Goal: Information Seeking & Learning: Learn about a topic

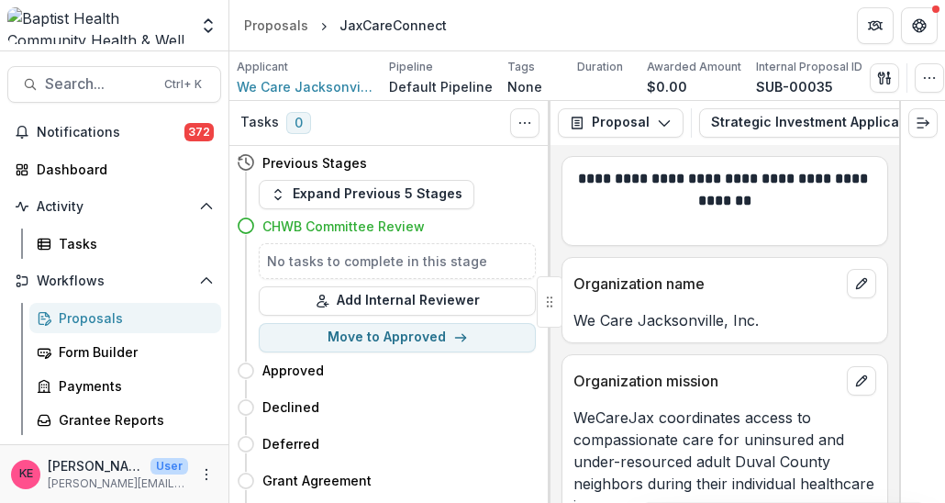
click at [53, 147] on div "Notifications 372 Dashboard Activity Tasks Workflows Proposals Form Builder Pay…" at bounding box center [114, 421] width 228 height 608
click at [39, 177] on div "Dashboard" at bounding box center [122, 169] width 170 height 19
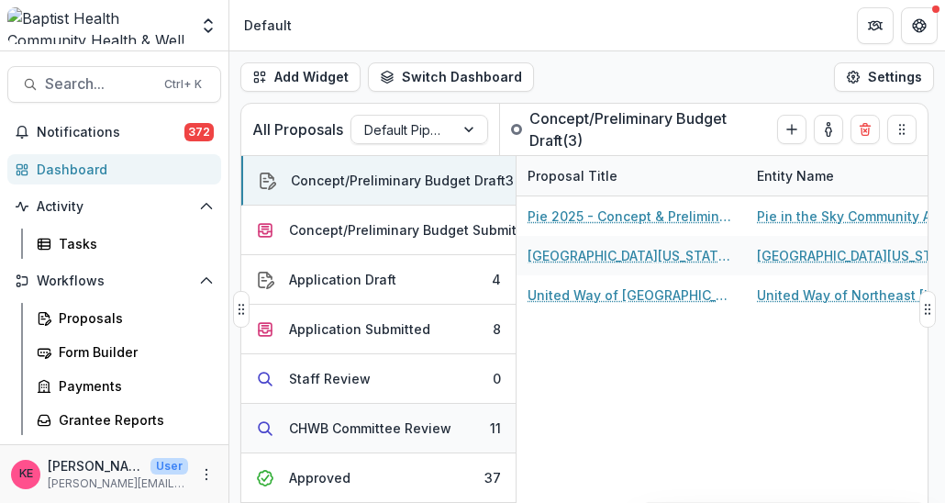
click at [323, 443] on button "CHWB Committee Review 11" at bounding box center [378, 429] width 274 height 50
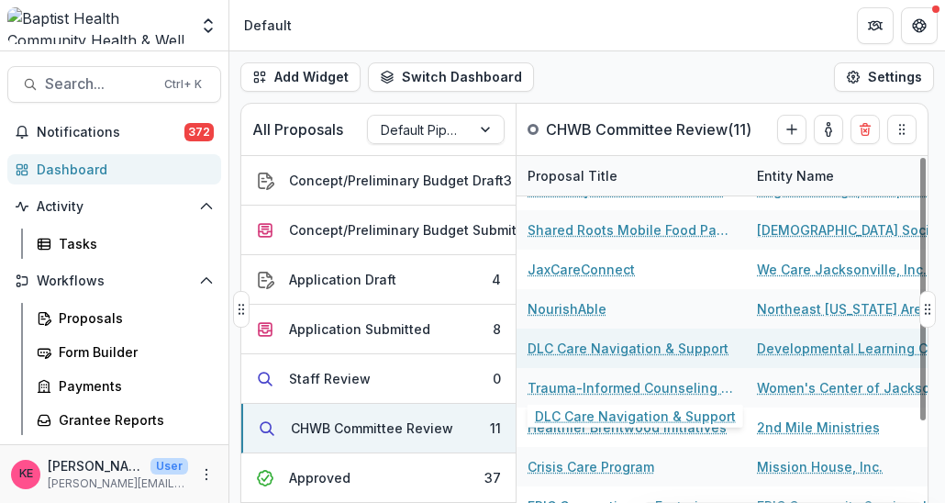
scroll to position [114, 0]
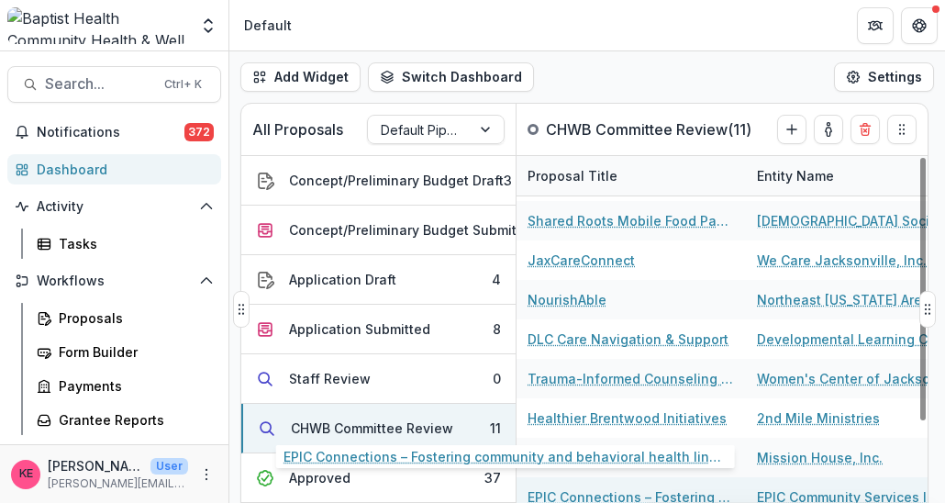
click at [679, 497] on link "EPIC Connections – Fostering community and behavioral health linkages" at bounding box center [630, 496] width 207 height 19
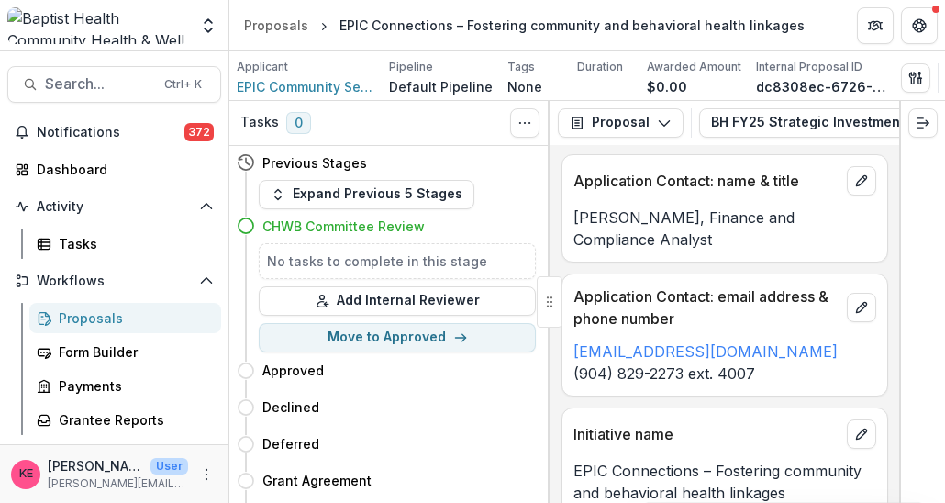
scroll to position [734, 0]
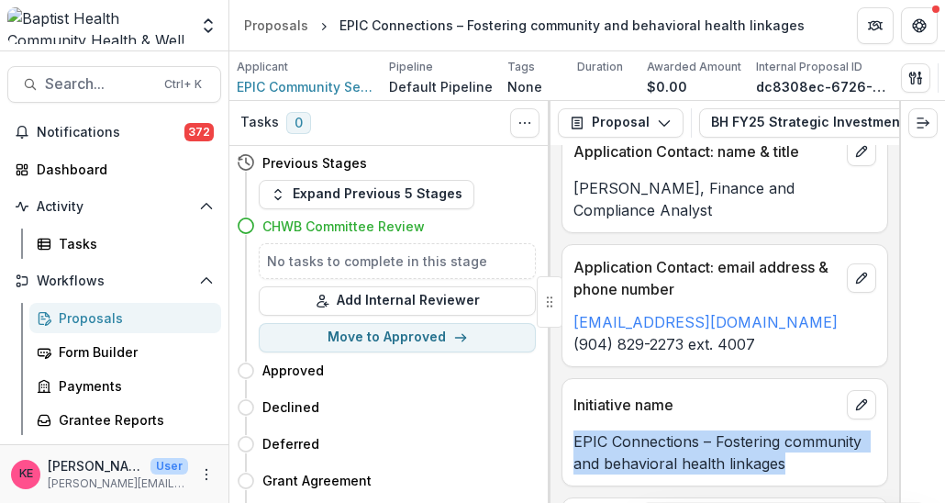
drag, startPoint x: 577, startPoint y: 423, endPoint x: 791, endPoint y: 460, distance: 216.9
click at [791, 460] on div "Initiative name EPIC Connections – Fostering community and behavioral health li…" at bounding box center [724, 432] width 327 height 108
drag, startPoint x: 791, startPoint y: 460, endPoint x: 730, endPoint y: 439, distance: 63.8
copy p "EPIC Connections – Fostering community and behavioral health linkages"
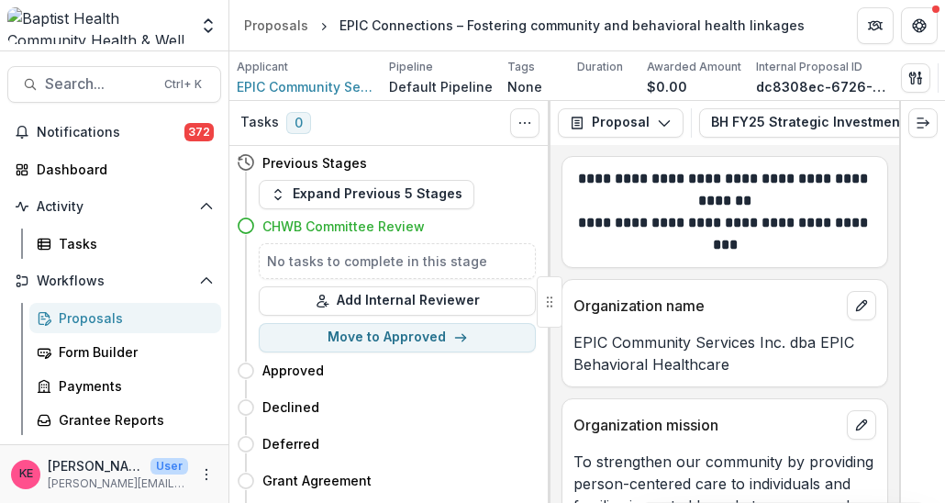
scroll to position [183, 0]
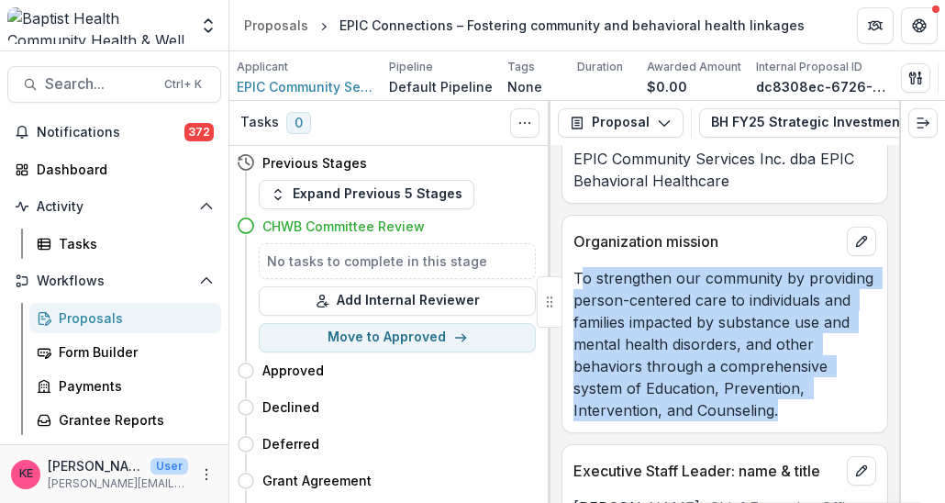
drag, startPoint x: 578, startPoint y: 278, endPoint x: 795, endPoint y: 416, distance: 257.3
click at [795, 416] on p "To strengthen our community by providing person-centered care to individuals an…" at bounding box center [724, 344] width 303 height 154
drag, startPoint x: 795, startPoint y: 416, endPoint x: 563, endPoint y: 307, distance: 256.1
click at [681, 349] on p "To strengthen our community by providing person-centered care to individuals an…" at bounding box center [724, 344] width 303 height 154
click at [588, 302] on p "To strengthen our community by providing person-centered care to individuals an…" at bounding box center [724, 344] width 303 height 154
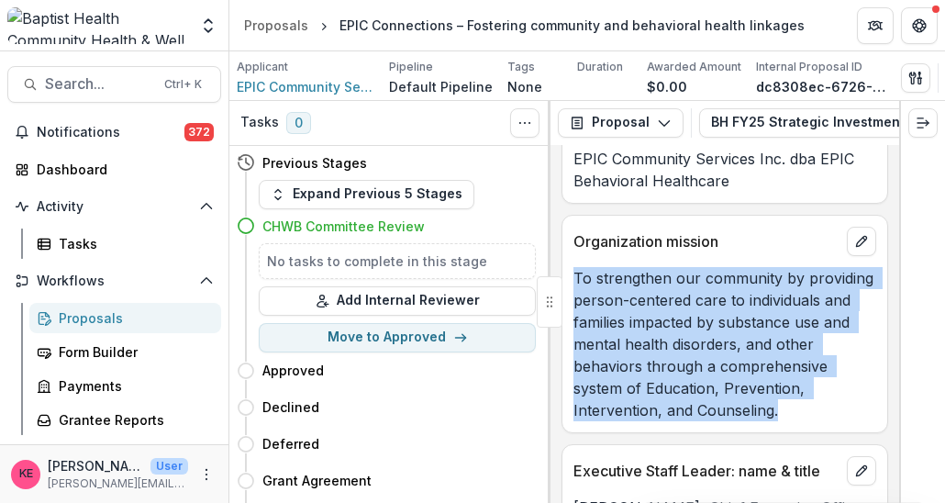
drag, startPoint x: 574, startPoint y: 285, endPoint x: 796, endPoint y: 432, distance: 266.1
click at [796, 432] on div "Organization mission To strengthen our community by providing person-centered c…" at bounding box center [724, 324] width 327 height 218
drag, startPoint x: 796, startPoint y: 432, endPoint x: 688, endPoint y: 355, distance: 132.9
copy p "To strengthen our community by providing person-centered care to individuals an…"
click at [68, 167] on div "Dashboard" at bounding box center [122, 169] width 170 height 19
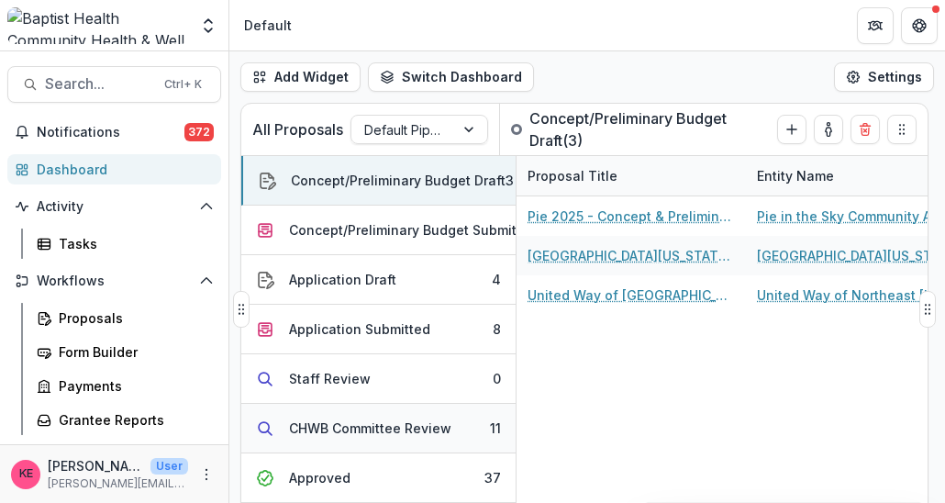
click at [378, 418] on div "CHWB Committee Review" at bounding box center [370, 427] width 162 height 19
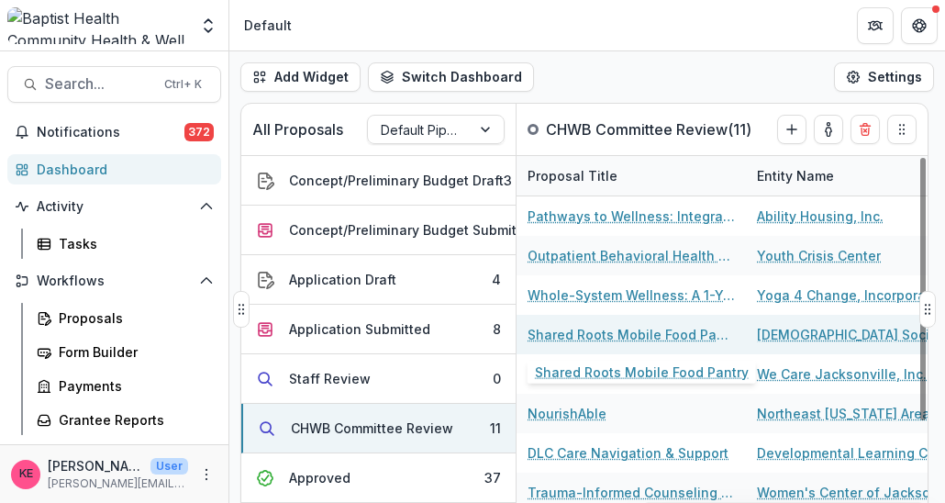
click at [616, 329] on link "Shared Roots Mobile Food Pantry" at bounding box center [630, 334] width 207 height 19
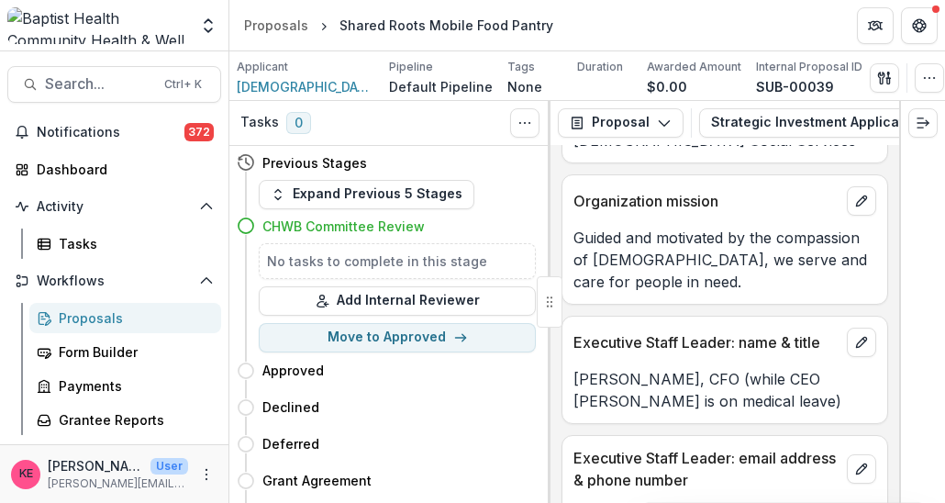
scroll to position [183, 0]
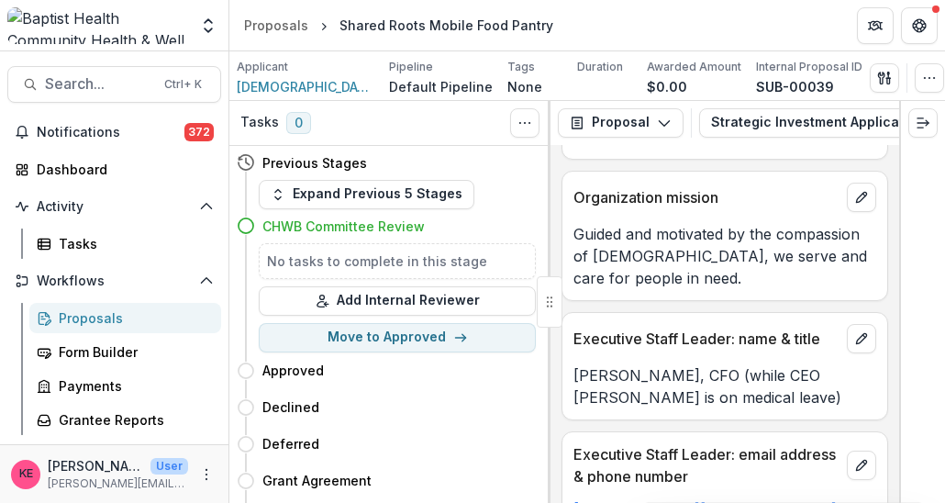
click at [576, 241] on p "Guided and motivated by the compassion of [DEMOGRAPHIC_DATA], we serve and care…" at bounding box center [724, 256] width 303 height 66
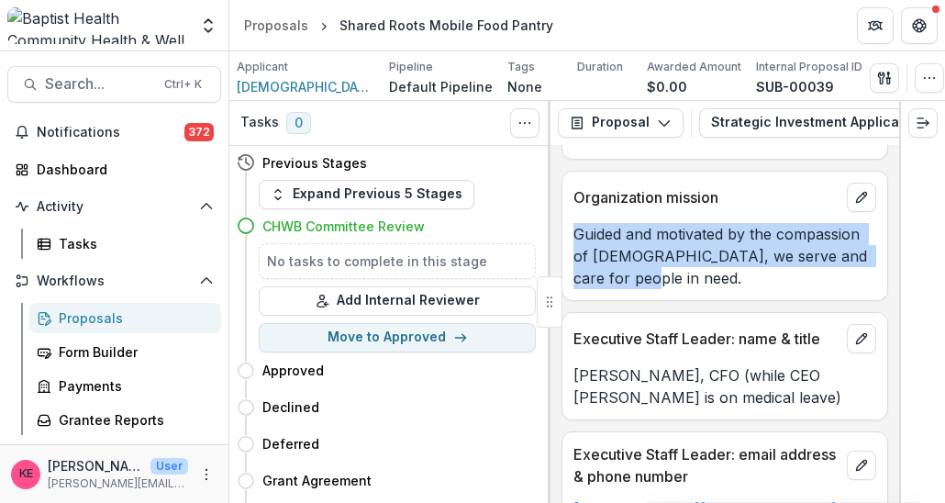
drag, startPoint x: 576, startPoint y: 235, endPoint x: 621, endPoint y: 278, distance: 62.3
click at [621, 278] on p "Guided and motivated by the compassion of [DEMOGRAPHIC_DATA], we serve and care…" at bounding box center [724, 256] width 303 height 66
drag, startPoint x: 621, startPoint y: 278, endPoint x: 604, endPoint y: 256, distance: 28.1
copy p "Guided and motivated by the compassion of [DEMOGRAPHIC_DATA], we serve and care…"
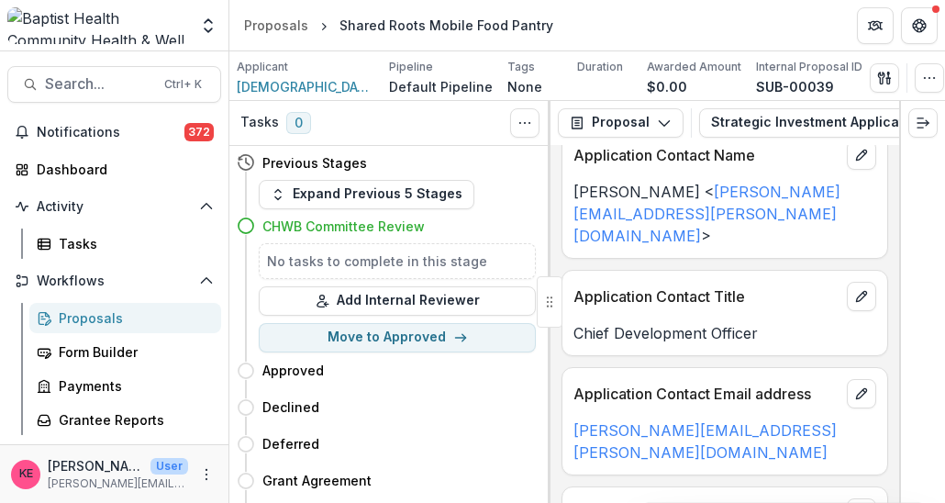
scroll to position [826, 0]
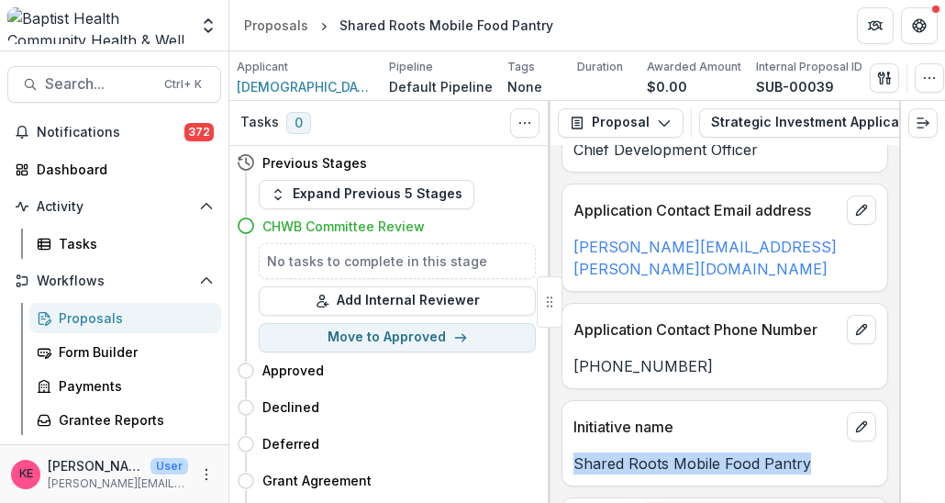
drag, startPoint x: 804, startPoint y: 392, endPoint x: 560, endPoint y: 392, distance: 244.0
click at [560, 392] on div "**********" at bounding box center [724, 324] width 349 height 358
drag, startPoint x: 560, startPoint y: 392, endPoint x: 636, endPoint y: 392, distance: 76.1
copy p "Shared Roots Mobile Food Pantry"
click at [90, 173] on div "Dashboard" at bounding box center [122, 169] width 170 height 19
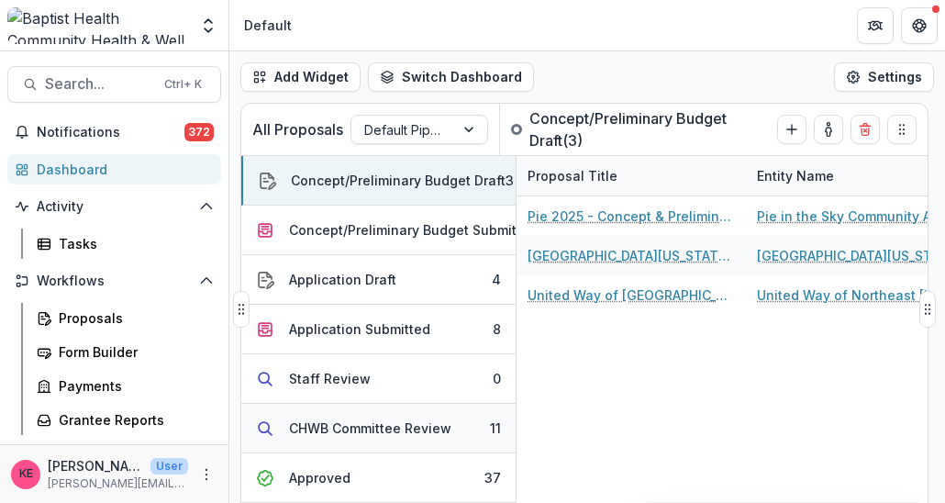
click at [330, 427] on div "CHWB Committee Review" at bounding box center [370, 427] width 162 height 19
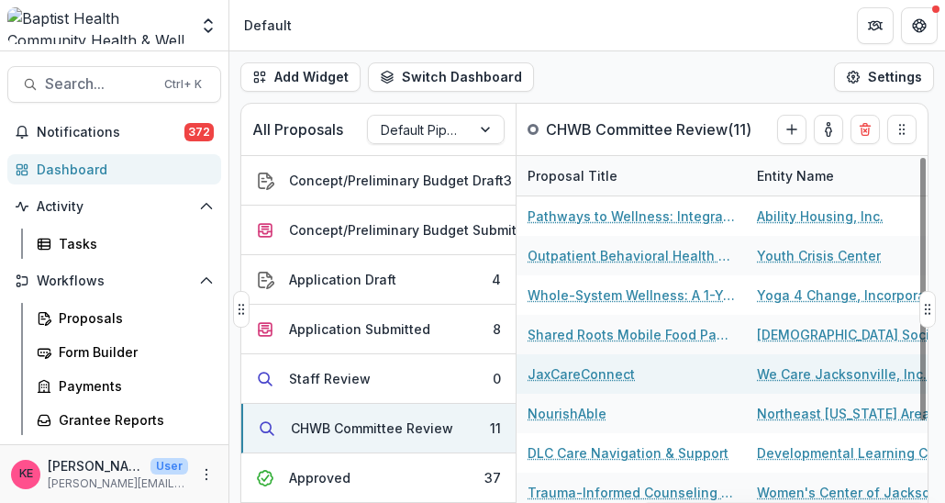
click at [577, 364] on link "JaxCareConnect" at bounding box center [580, 373] width 107 height 19
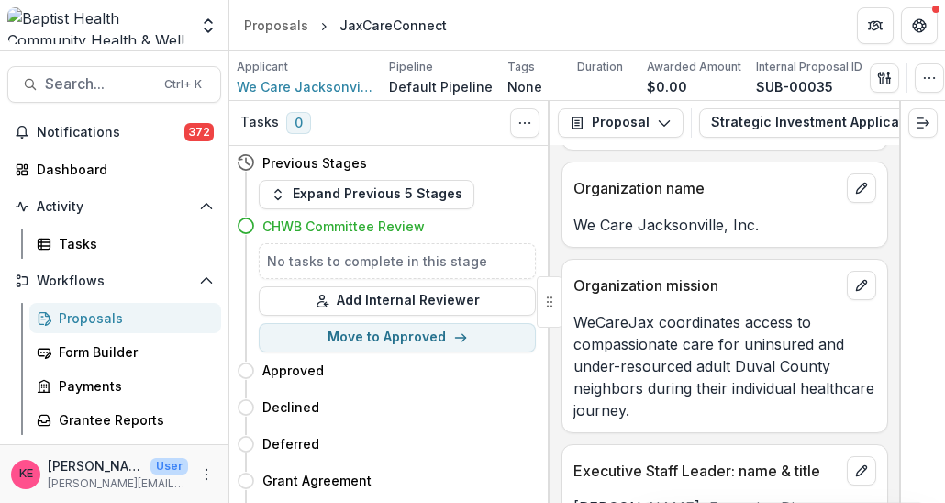
scroll to position [183, 0]
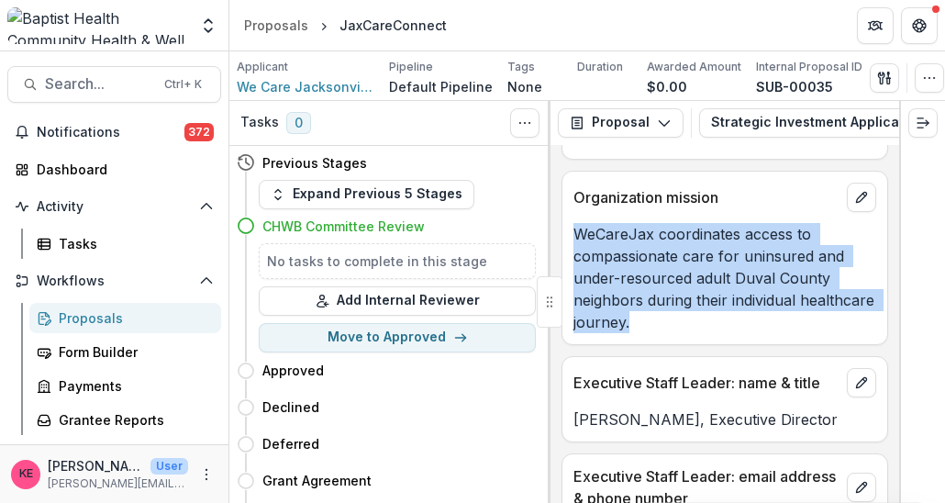
drag, startPoint x: 578, startPoint y: 232, endPoint x: 729, endPoint y: 325, distance: 177.5
click at [729, 325] on p "WeCareJax coordinates access to compassionate care for uninsured and under-reso…" at bounding box center [724, 278] width 303 height 110
drag, startPoint x: 729, startPoint y: 325, endPoint x: 655, endPoint y: 278, distance: 87.8
copy p "WeCareJax coordinates access to compassionate care for uninsured and under-reso…"
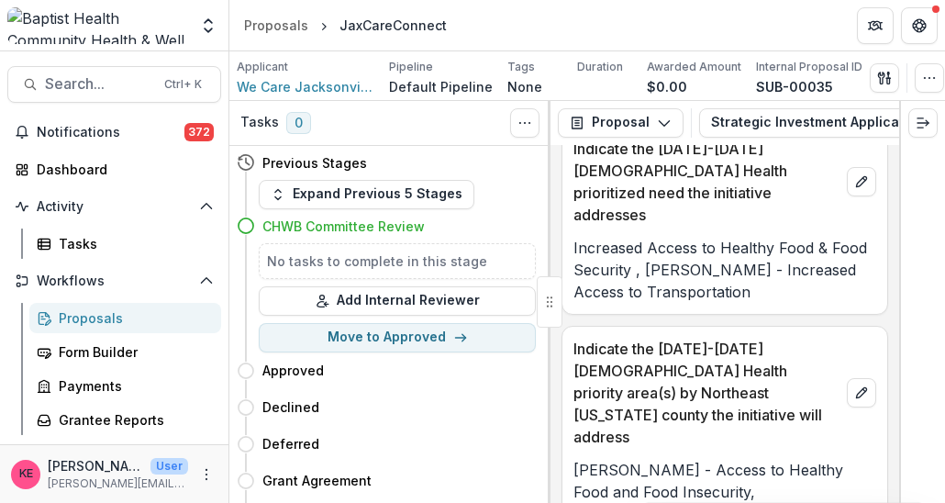
scroll to position [2660, 0]
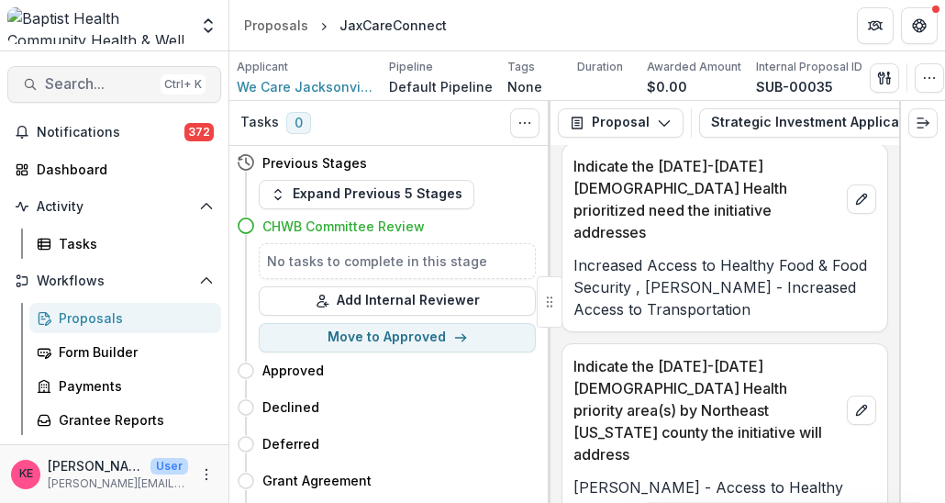
click at [67, 83] on span "Search..." at bounding box center [99, 83] width 108 height 17
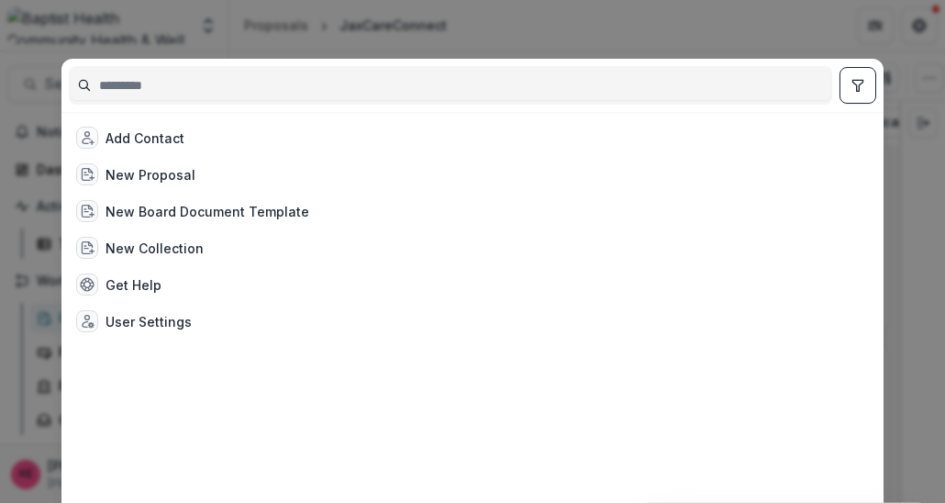
click at [793, 24] on div "Add Contact New Proposal New Board Document Template New Collection Get Help Us…" at bounding box center [472, 251] width 945 height 503
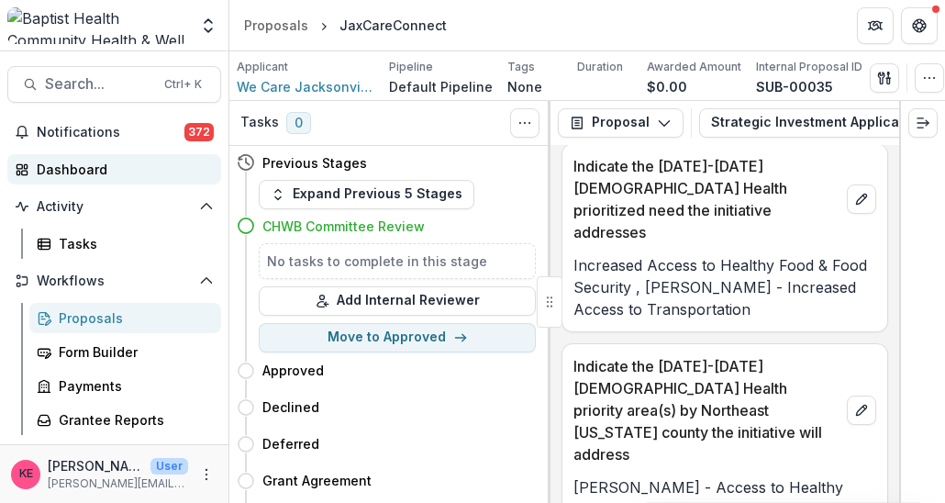
click at [77, 170] on div "Dashboard" at bounding box center [122, 169] width 170 height 19
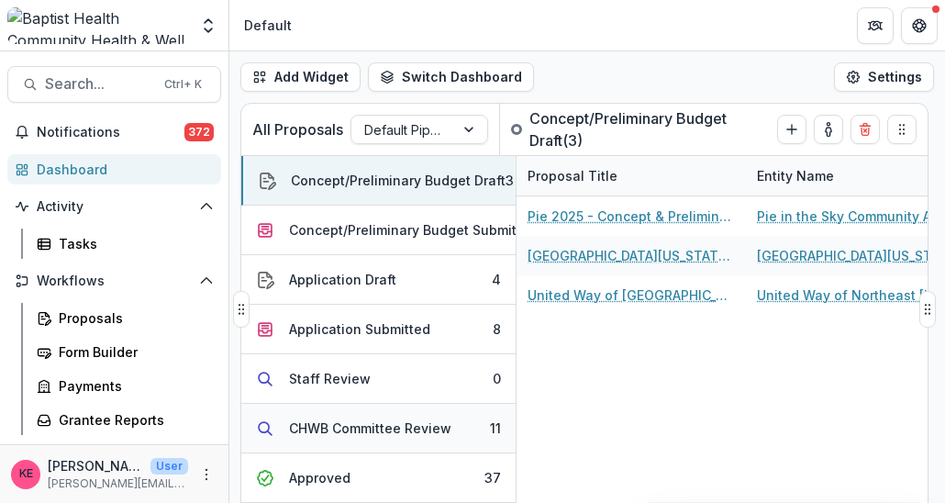
click at [344, 424] on div "CHWB Committee Review" at bounding box center [370, 427] width 162 height 19
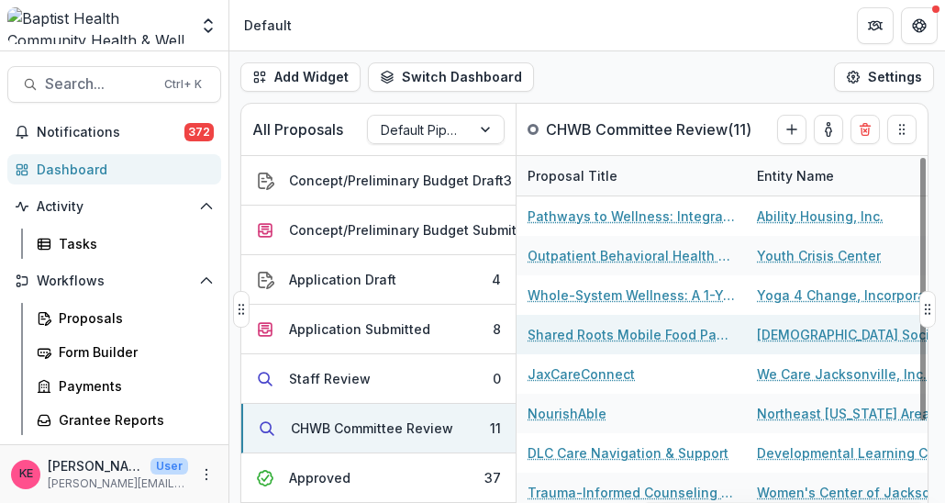
click at [600, 333] on link "Shared Roots Mobile Food Pantry" at bounding box center [630, 334] width 207 height 19
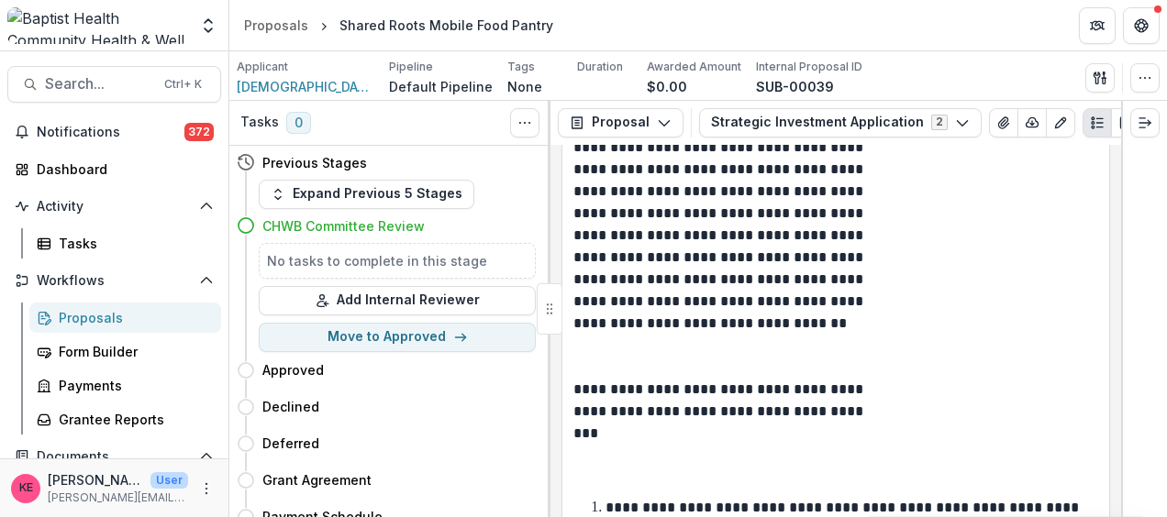
scroll to position [2535, 0]
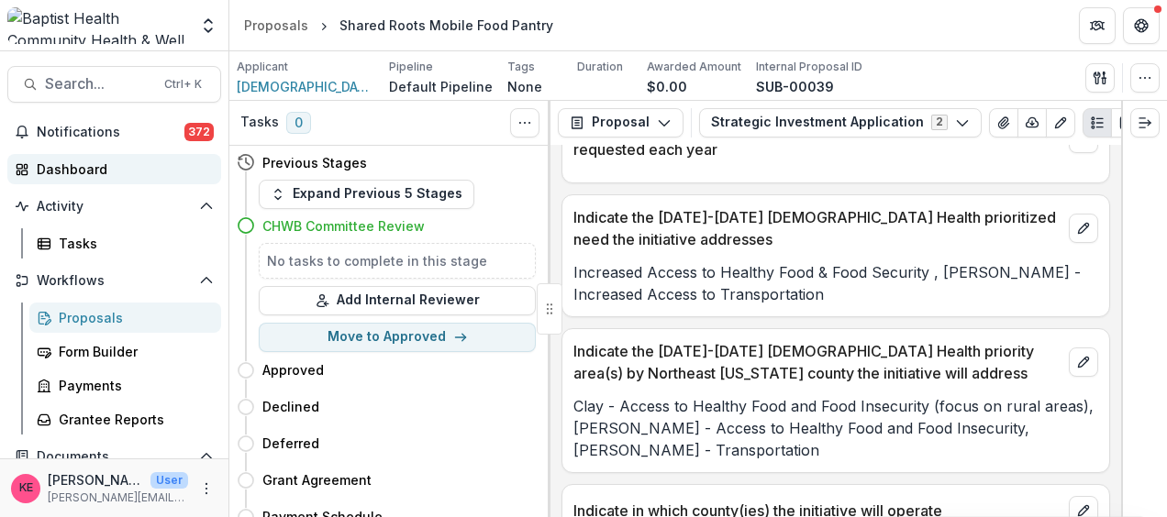
click at [92, 160] on div "Dashboard" at bounding box center [122, 169] width 170 height 19
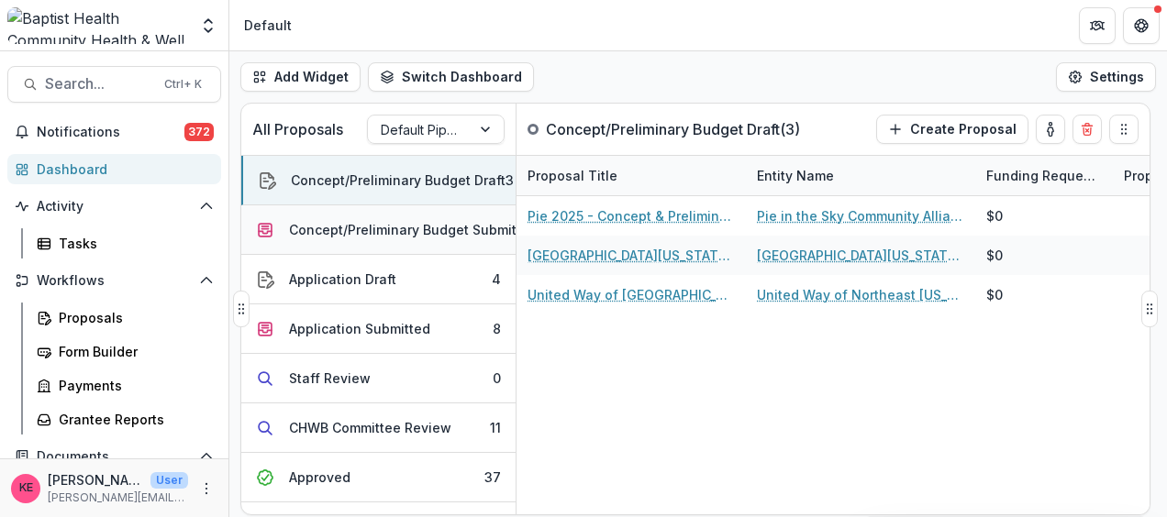
click at [407, 230] on div "Concept/Preliminary Budget Submitted" at bounding box center [413, 229] width 249 height 19
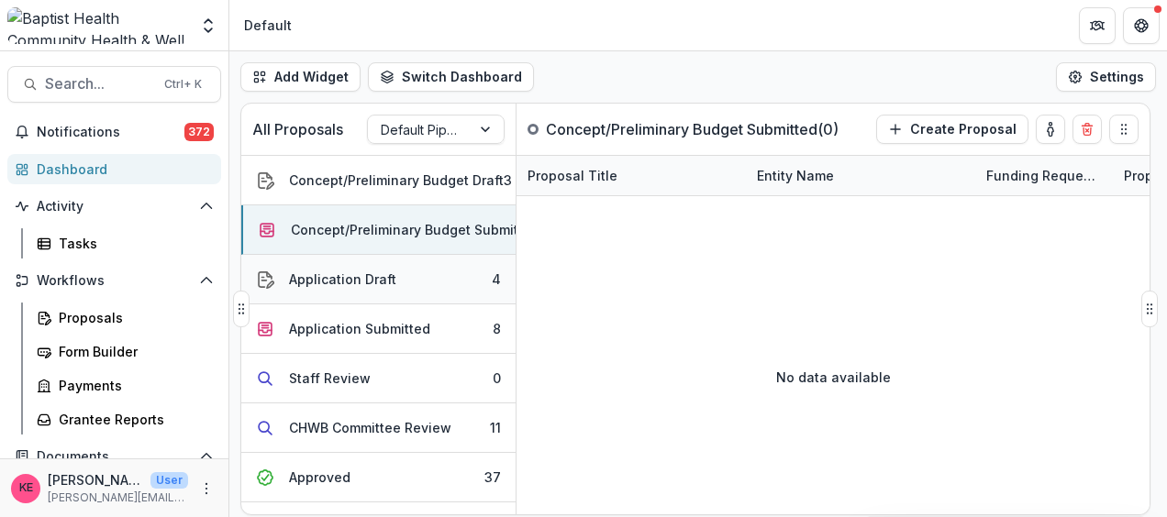
click at [397, 276] on button "Application Draft 4" at bounding box center [378, 280] width 274 height 50
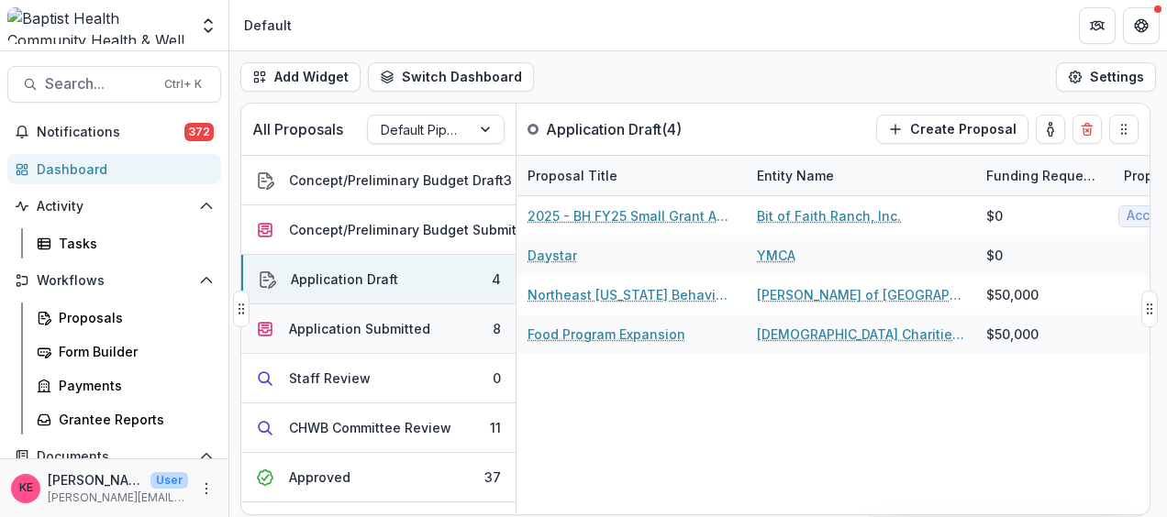
click at [387, 332] on div "Application Submitted" at bounding box center [359, 328] width 141 height 19
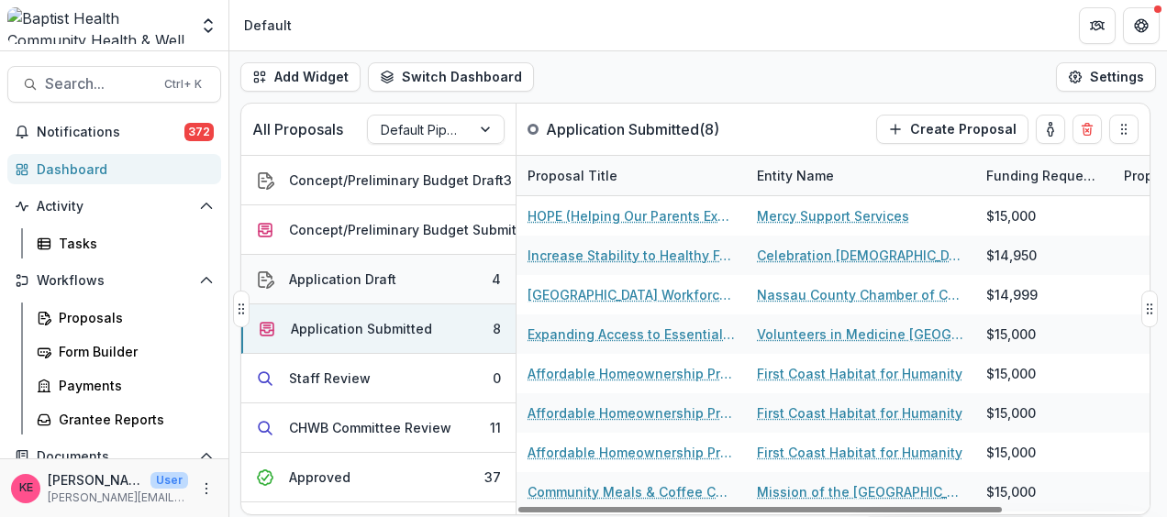
click at [372, 280] on div "Application Draft" at bounding box center [342, 279] width 107 height 19
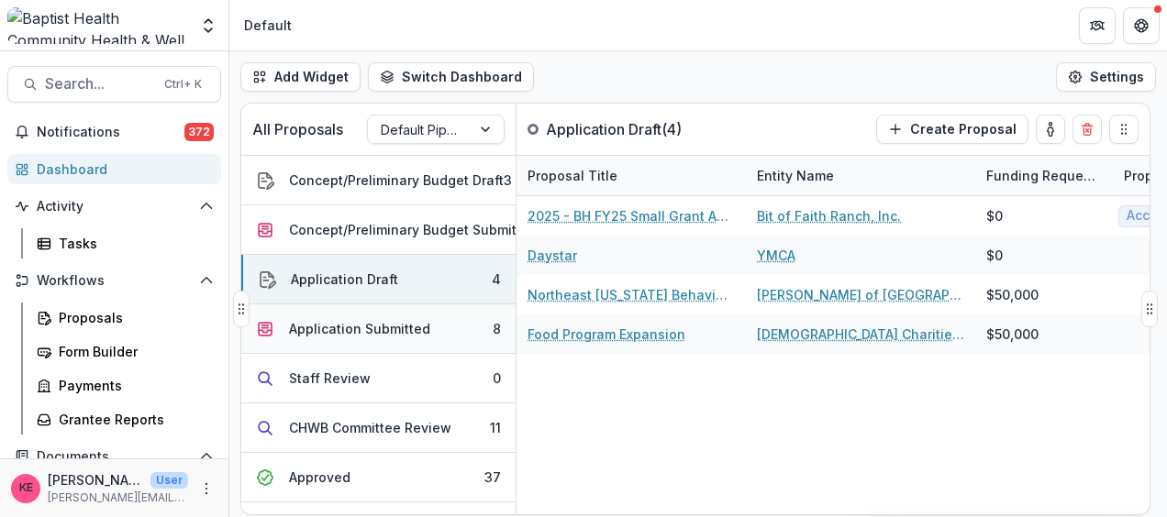
click at [365, 328] on div "Application Submitted" at bounding box center [359, 328] width 141 height 19
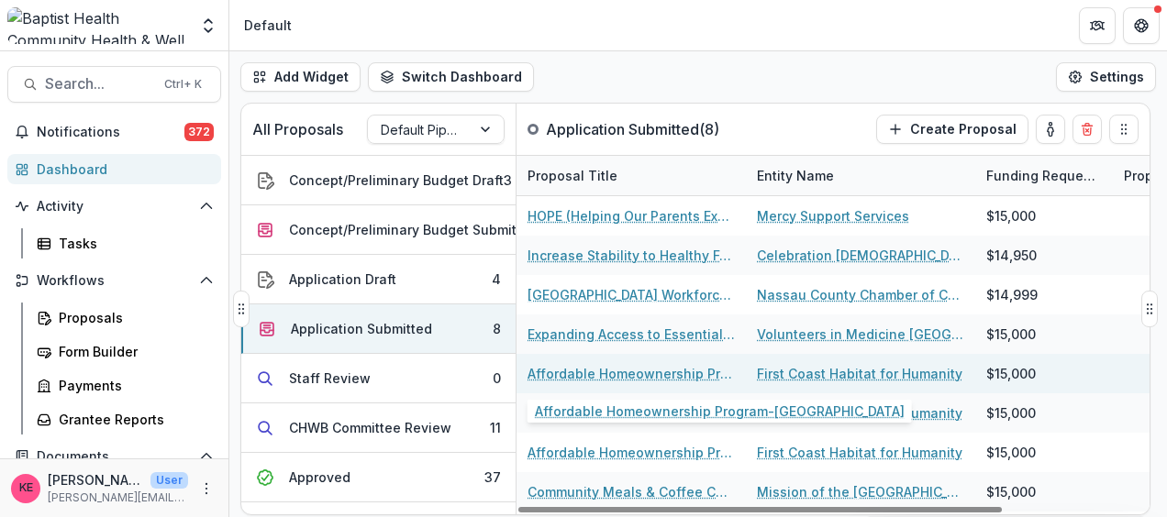
click at [613, 378] on link "Affordable Homeownership Program-[GEOGRAPHIC_DATA]" at bounding box center [630, 373] width 207 height 19
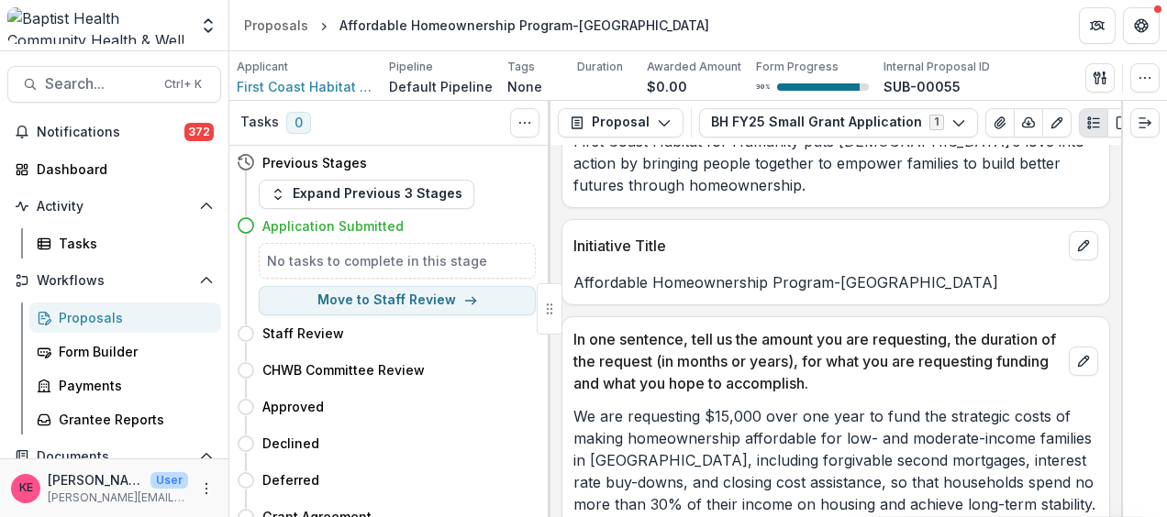
scroll to position [550, 0]
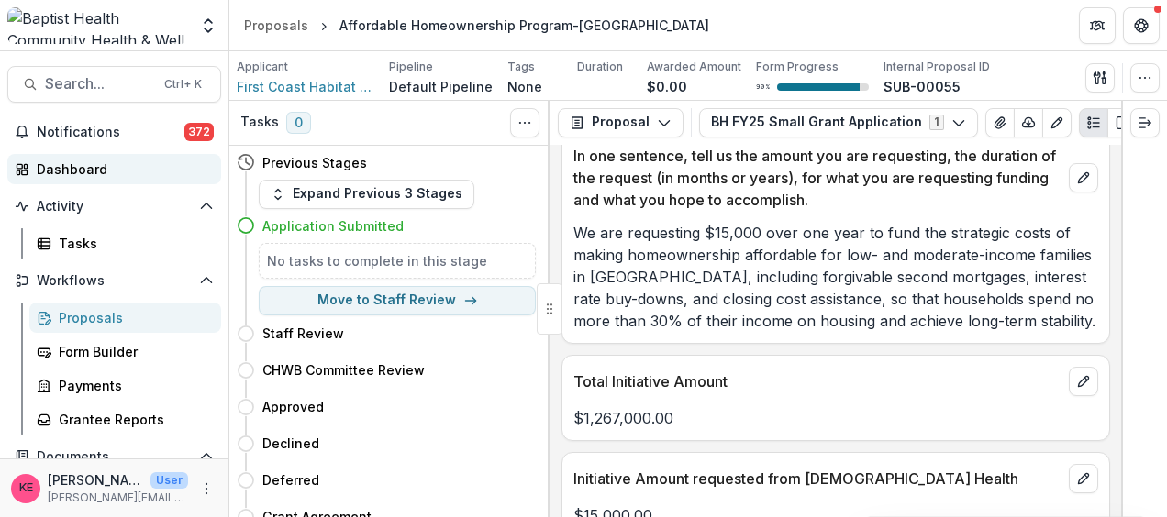
click at [110, 180] on link "Dashboard" at bounding box center [114, 169] width 214 height 30
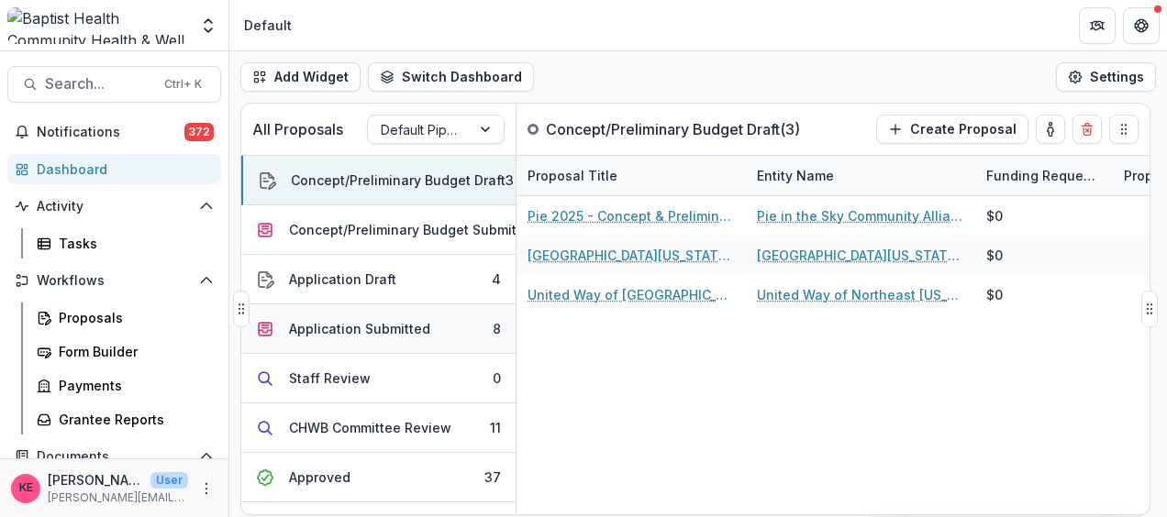
click at [397, 321] on div "Application Submitted" at bounding box center [359, 328] width 141 height 19
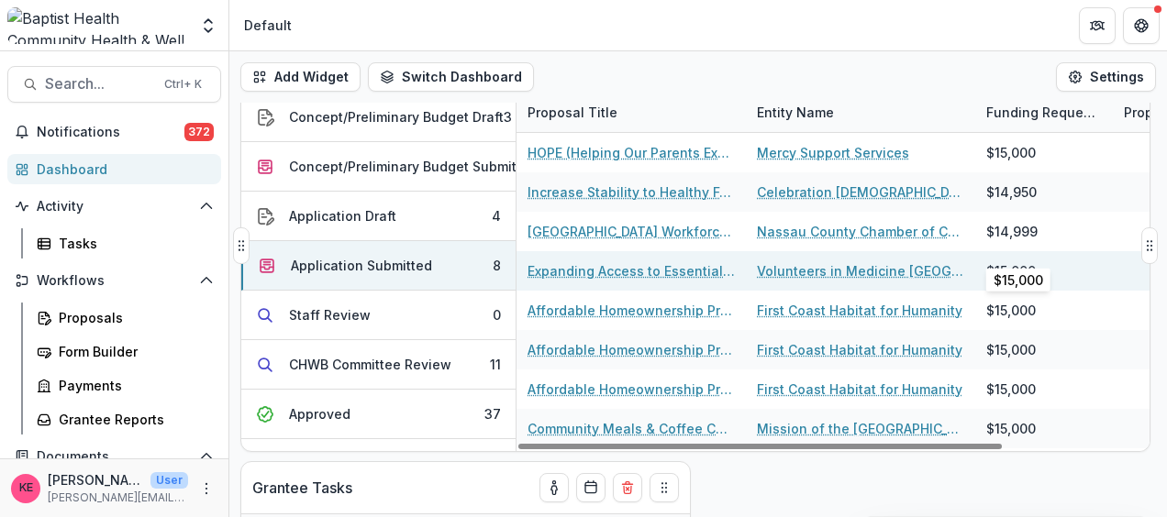
scroll to position [92, 0]
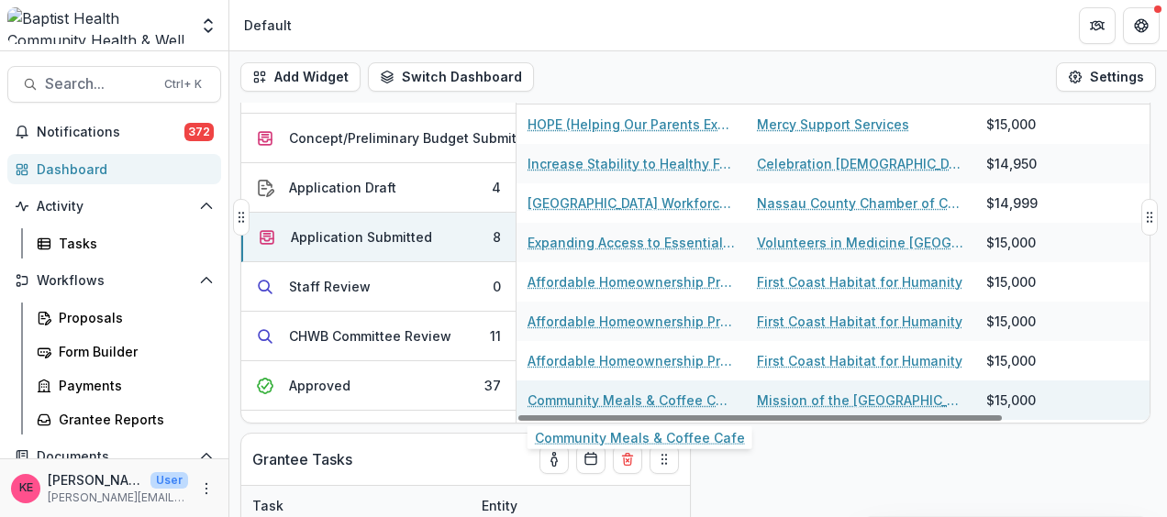
click at [648, 400] on link "Community Meals & Coffee Cafe" at bounding box center [630, 400] width 207 height 19
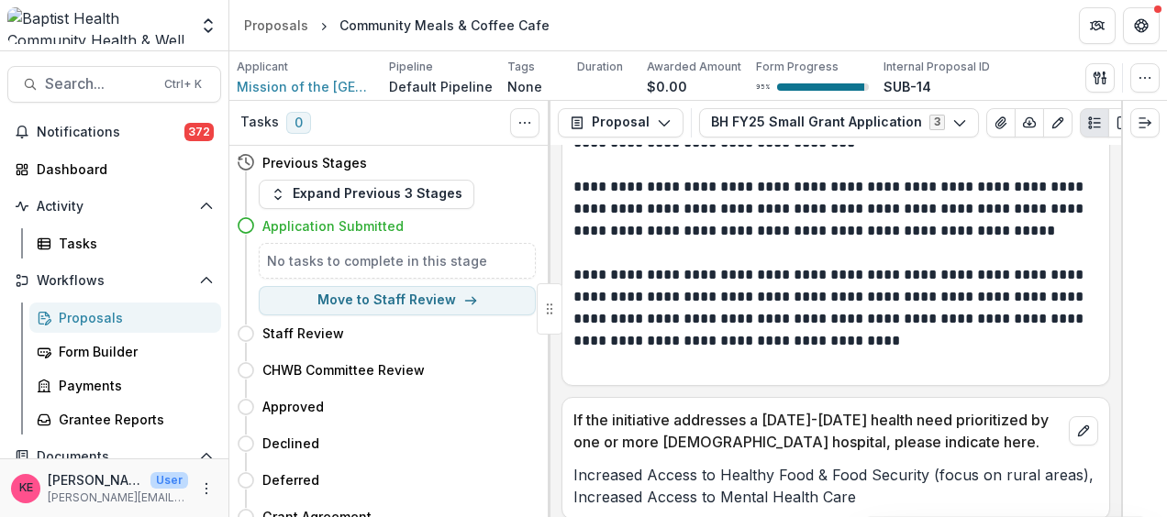
scroll to position [1284, 0]
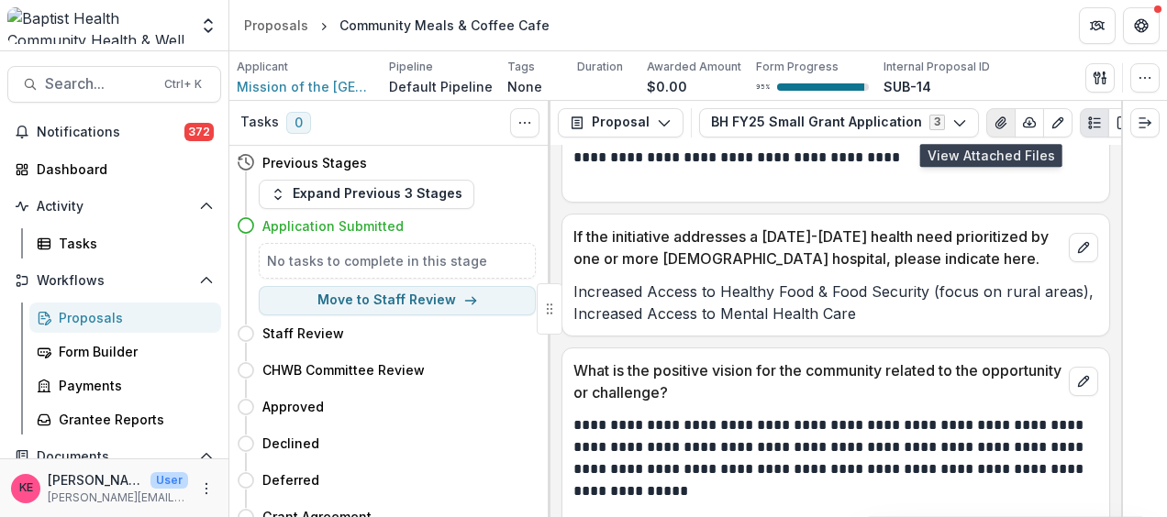
click at [944, 120] on icon "View Attached Files" at bounding box center [1000, 122] width 10 height 11
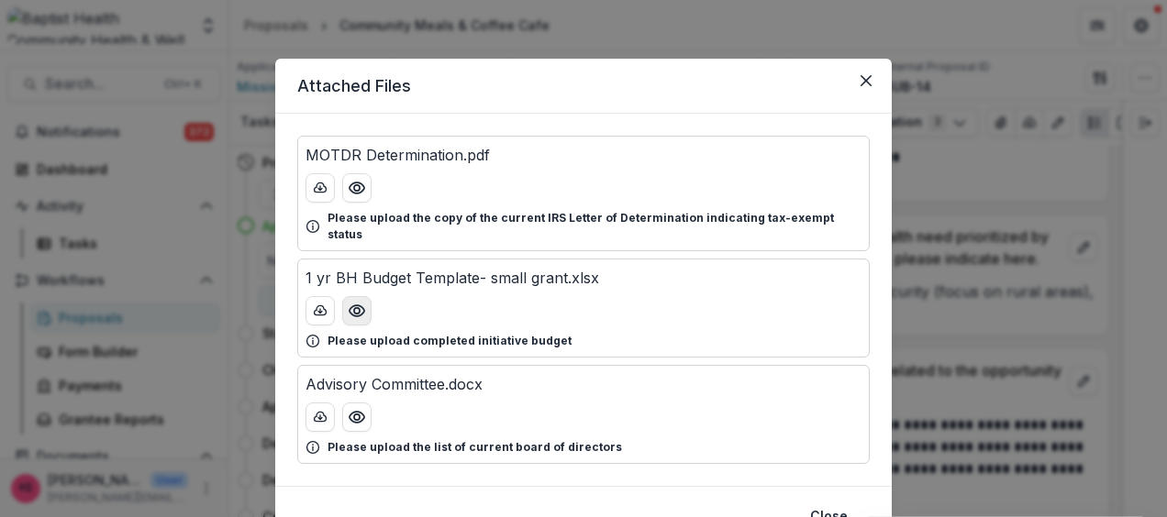
click at [353, 302] on icon "Preview 1 yr BH Budget Template- small grant.xlsx" at bounding box center [357, 311] width 18 height 18
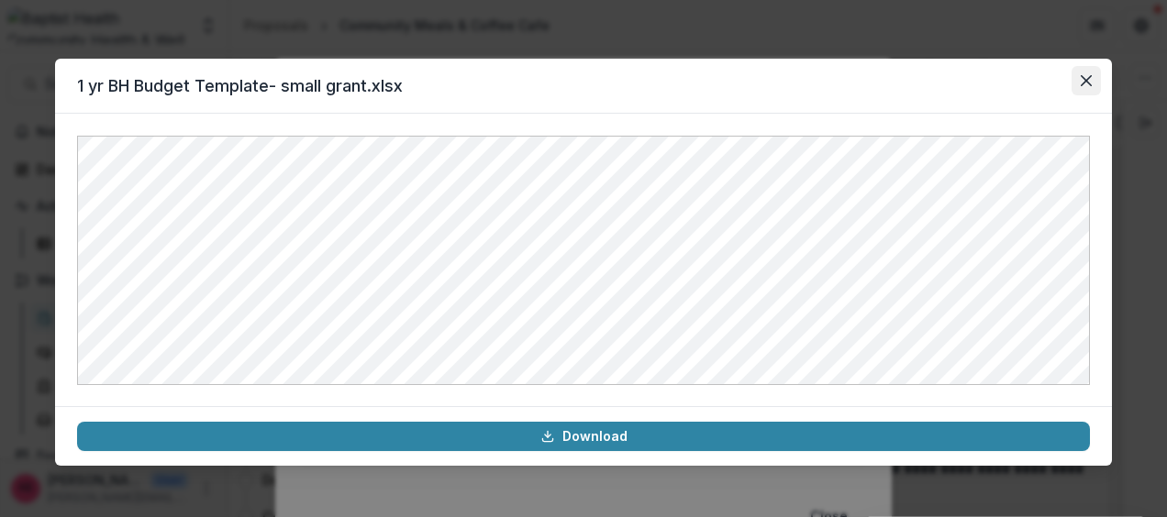
click at [944, 77] on icon "Close" at bounding box center [1086, 80] width 11 height 11
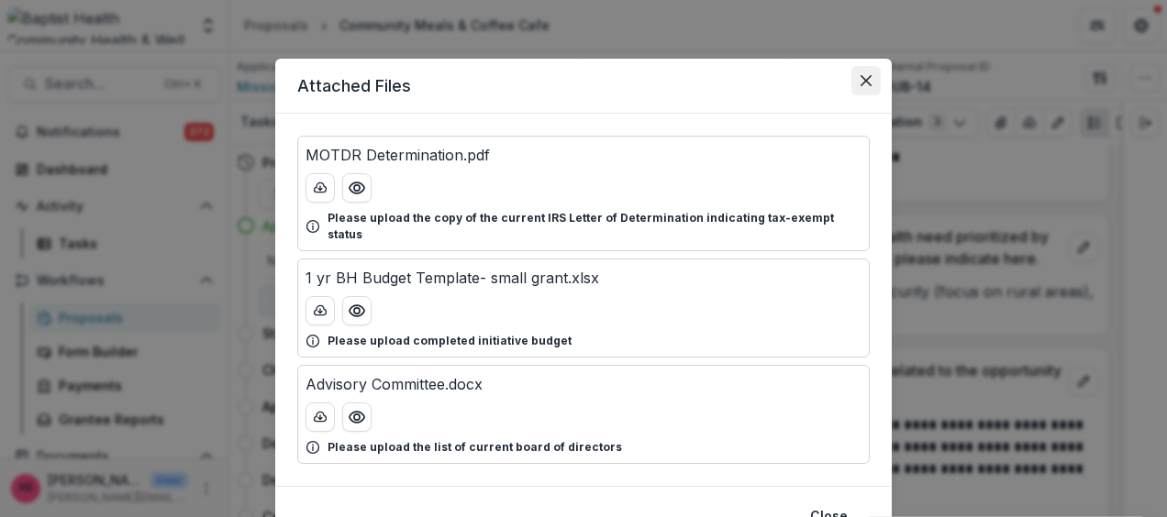
click at [862, 72] on button "Close" at bounding box center [865, 80] width 29 height 29
